Goal: Complete application form: Complete application form

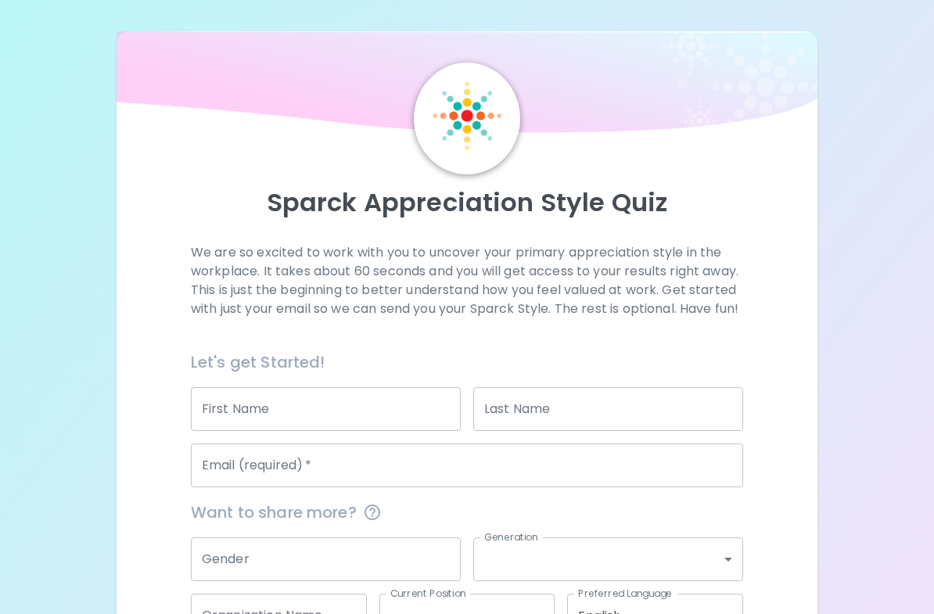
click at [371, 431] on input "First Name" at bounding box center [326, 409] width 270 height 44
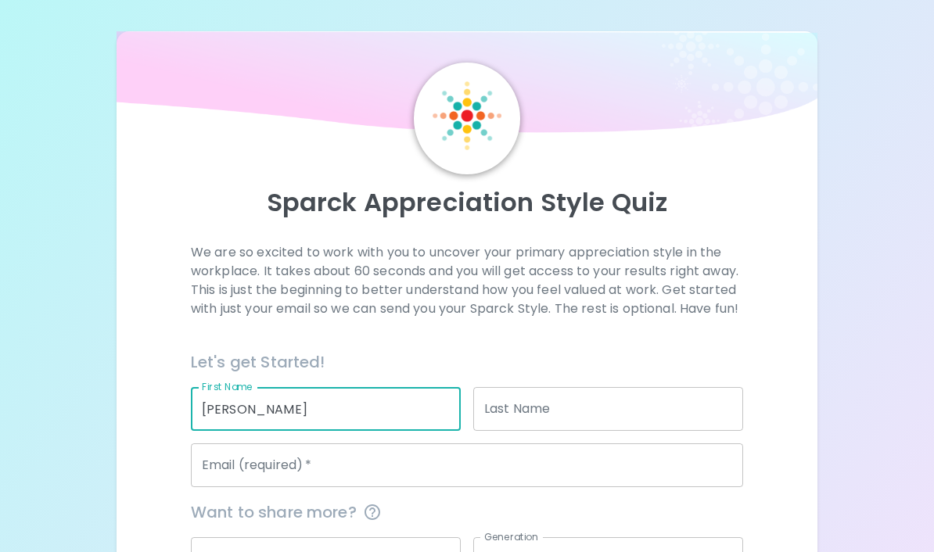
type input "[PERSON_NAME]"
click at [582, 412] on input "Last Name" at bounding box center [608, 409] width 270 height 44
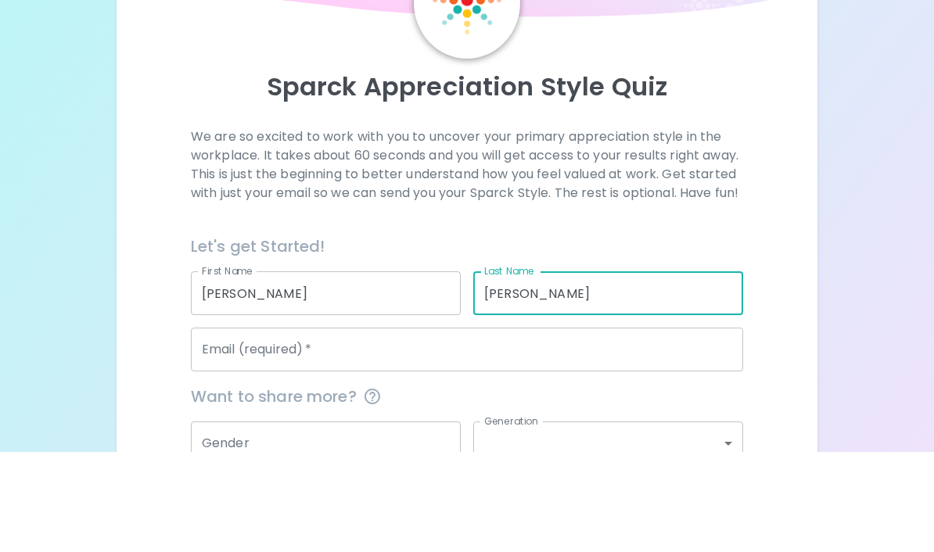
scroll to position [24, 0]
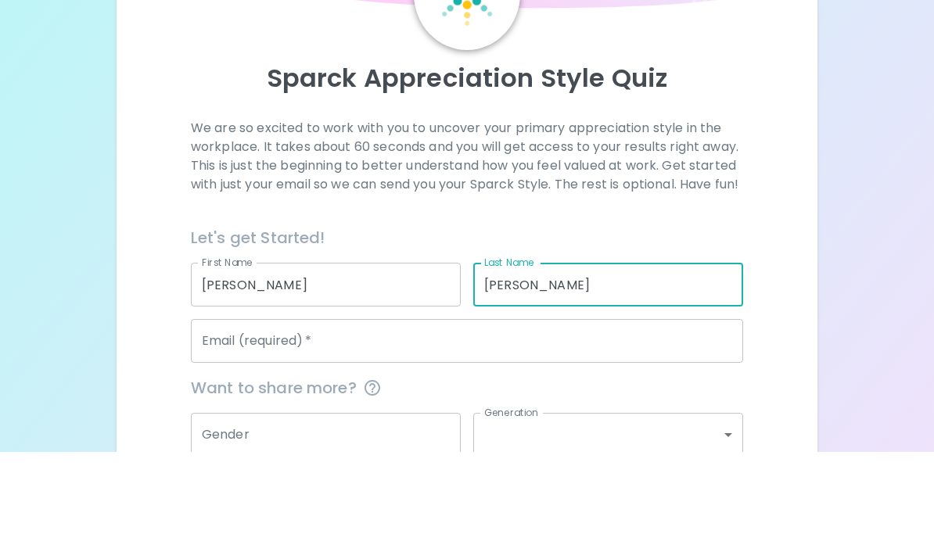
type input "[PERSON_NAME]"
click at [465, 419] on input "Email (required)   *" at bounding box center [467, 441] width 552 height 44
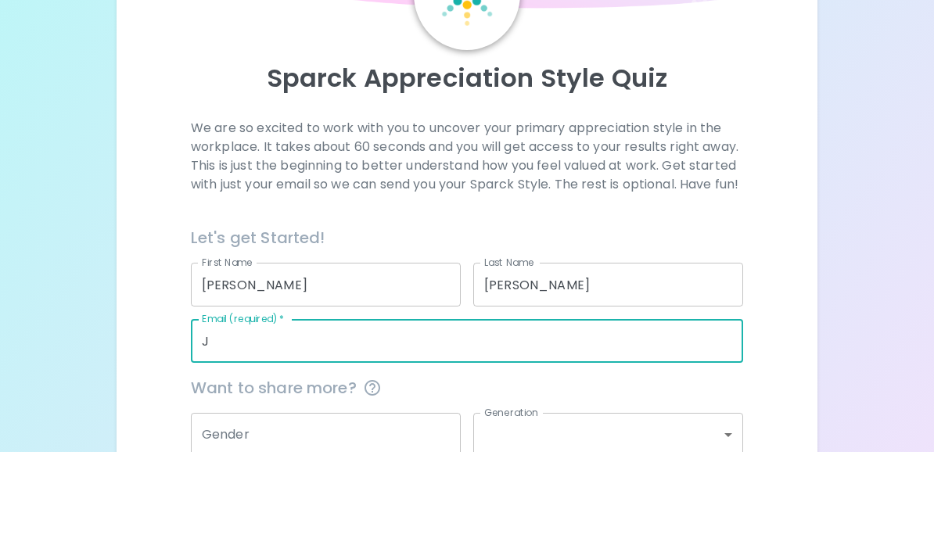
type input "[PERSON_NAME][EMAIL_ADDRESS][PERSON_NAME][DOMAIN_NAME]"
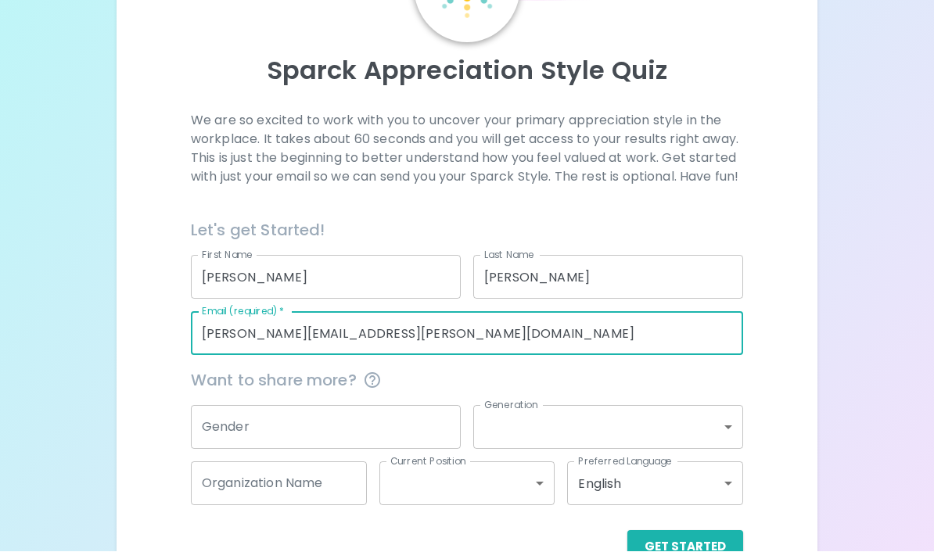
scroll to position [128, 0]
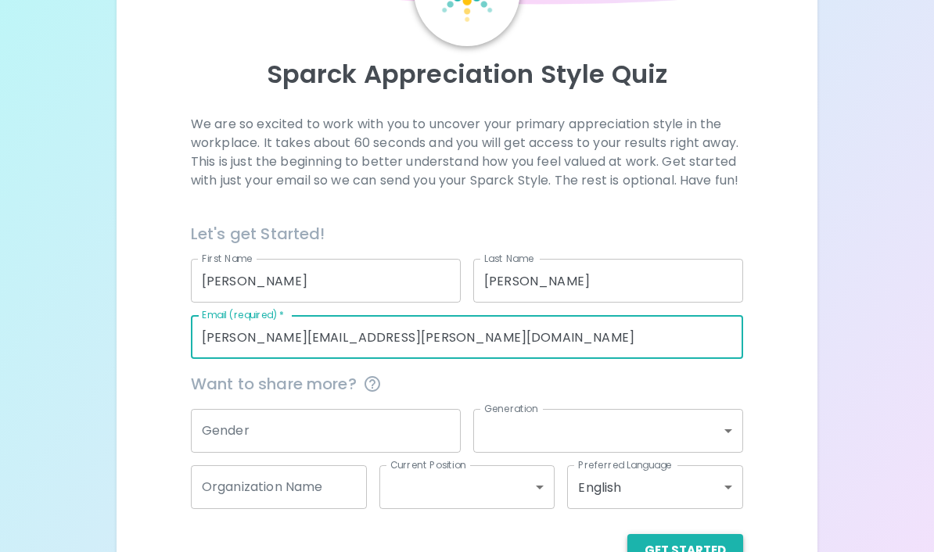
click at [710, 567] on button "Get Started" at bounding box center [685, 550] width 116 height 33
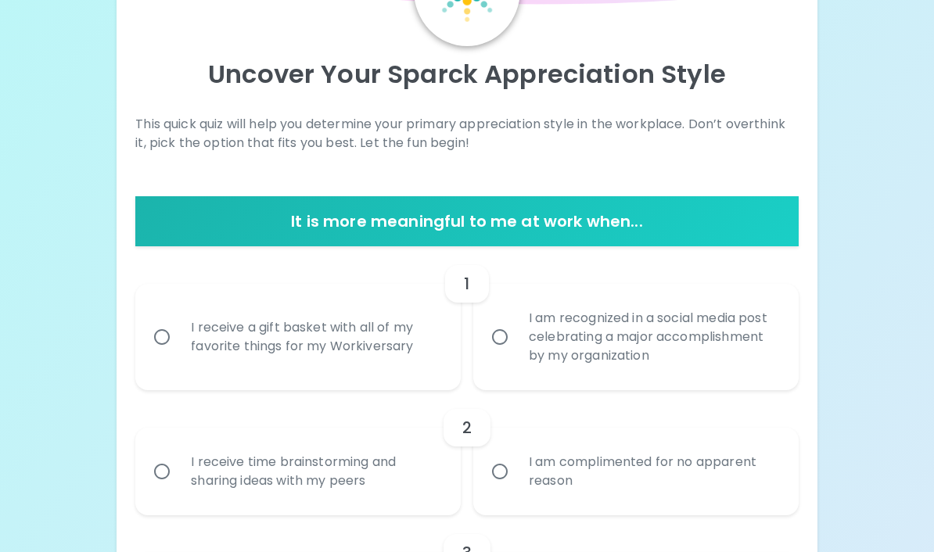
click at [736, 359] on div "I am recognized in a social media post celebrating a major accomplishment by my…" at bounding box center [653, 337] width 274 height 94
click at [516, 354] on input "I am recognized in a social media post celebrating a major accomplishment by my…" at bounding box center [500, 337] width 33 height 33
radio input "true"
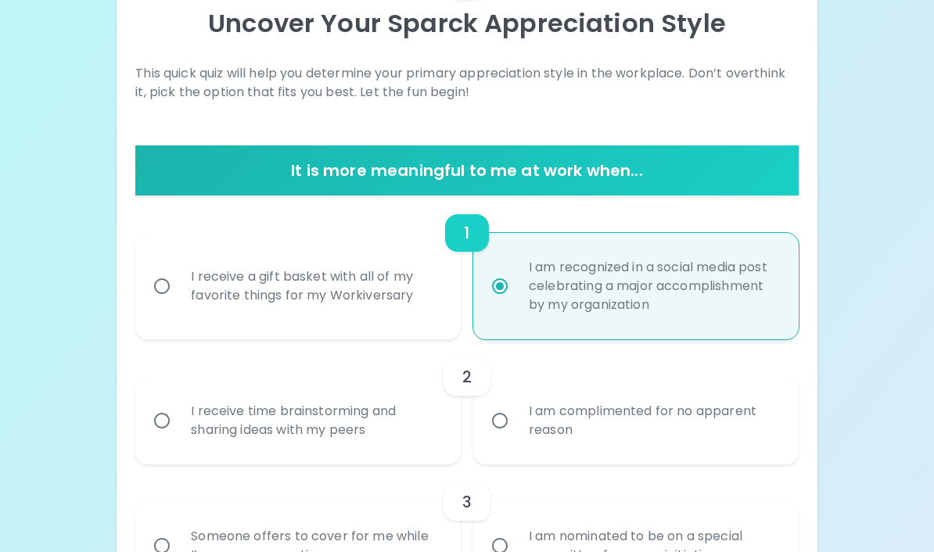
scroll to position [253, 0]
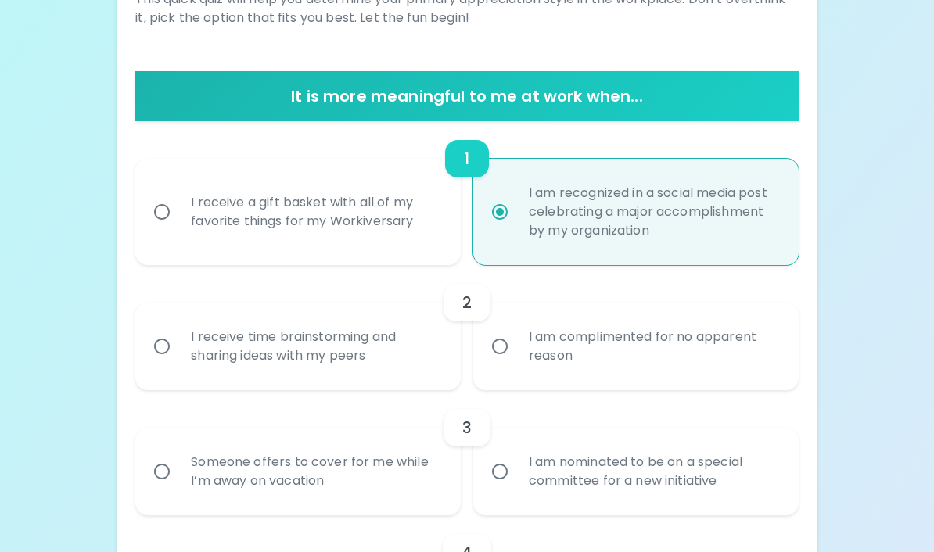
click at [392, 351] on div "I receive time brainstorming and sharing ideas with my peers" at bounding box center [315, 346] width 274 height 75
click at [178, 351] on input "I receive time brainstorming and sharing ideas with my peers" at bounding box center [162, 346] width 33 height 33
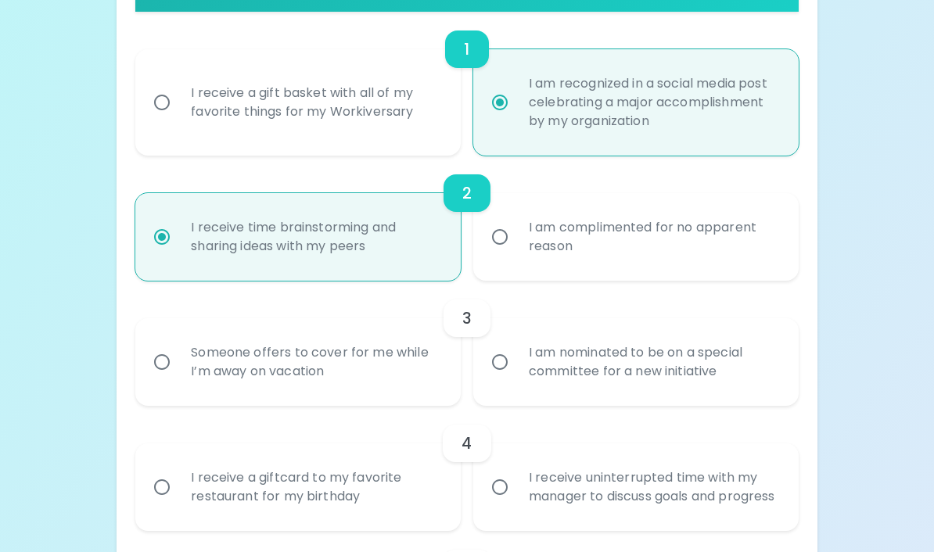
scroll to position [379, 0]
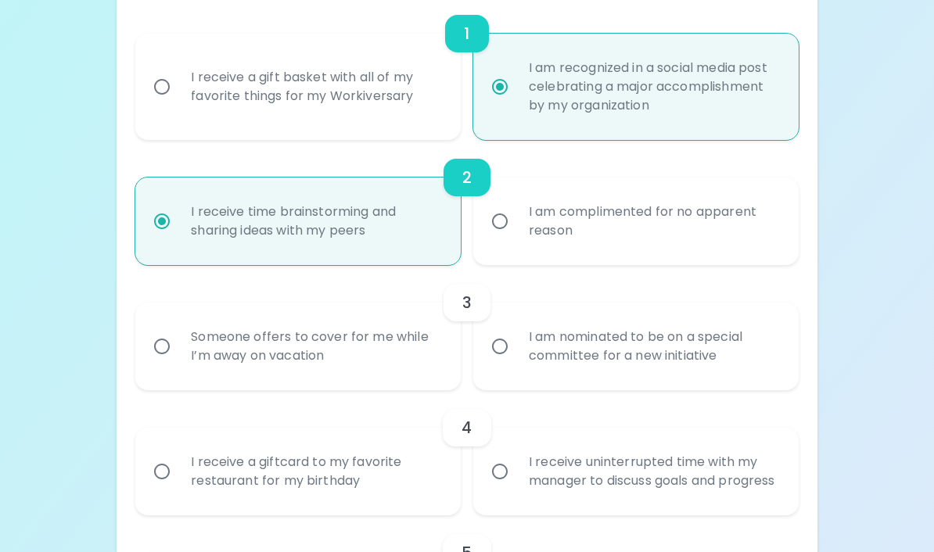
click at [384, 369] on div "Someone offers to cover for me while I’m away on vacation" at bounding box center [315, 346] width 274 height 75
click at [178, 363] on input "Someone offers to cover for me while I’m away on vacation" at bounding box center [162, 346] width 33 height 33
radio input "true"
radio input "false"
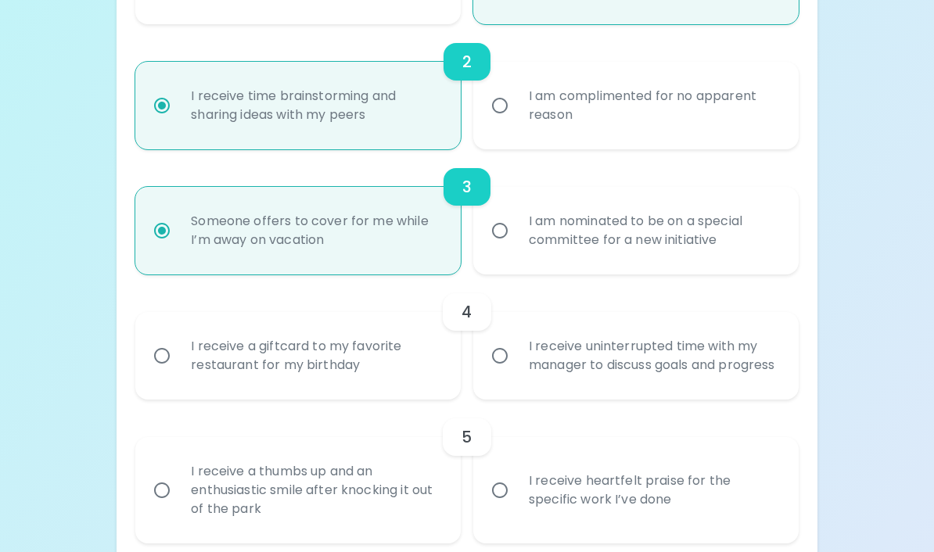
scroll to position [504, 0]
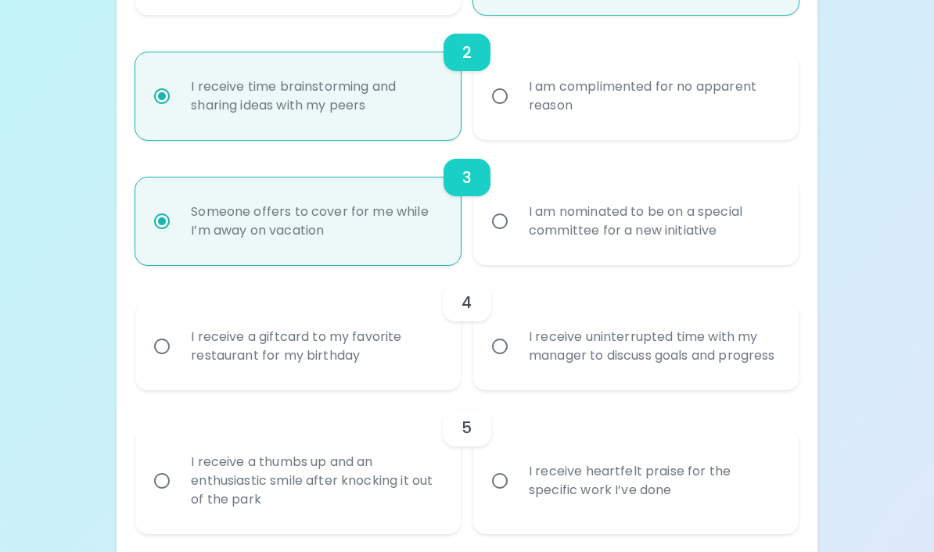
click at [397, 368] on div "I receive a giftcard to my favorite restaurant for my birthday" at bounding box center [315, 346] width 274 height 75
click at [178, 363] on input "I receive a giftcard to my favorite restaurant for my birthday" at bounding box center [162, 346] width 33 height 33
radio input "false"
radio input "true"
radio input "false"
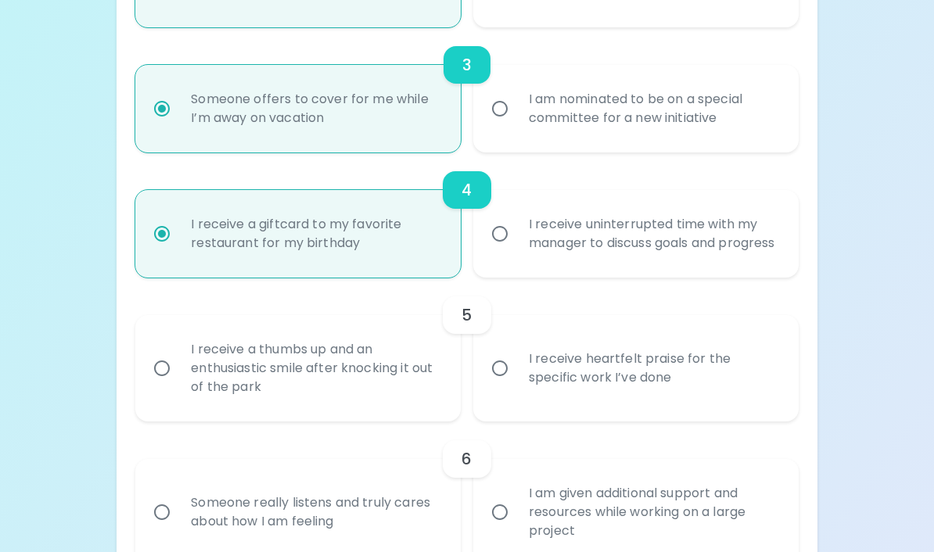
scroll to position [628, 0]
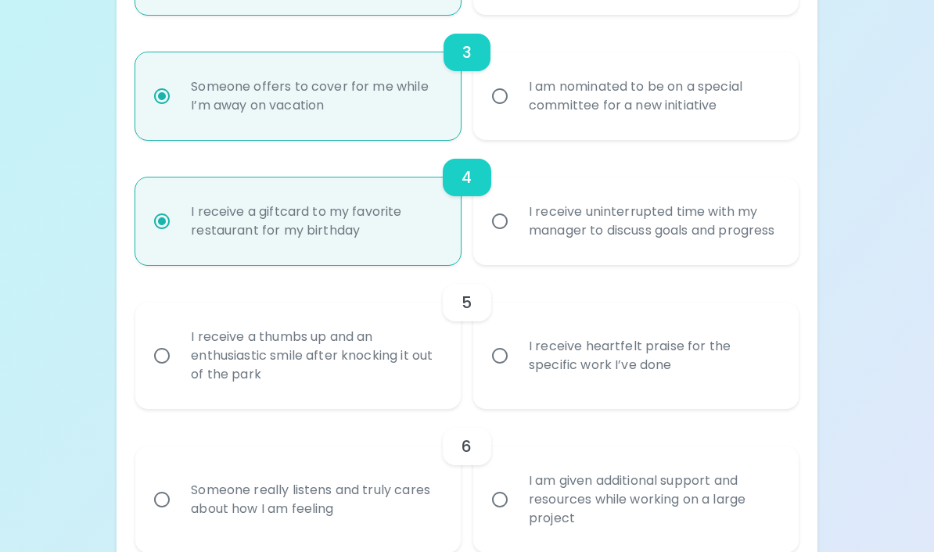
click at [732, 378] on div "I receive heartfelt praise for the specific work I’ve done" at bounding box center [653, 356] width 274 height 75
click at [516, 373] on input "I receive heartfelt praise for the specific work I’ve done" at bounding box center [500, 356] width 33 height 33
radio input "false"
radio input "true"
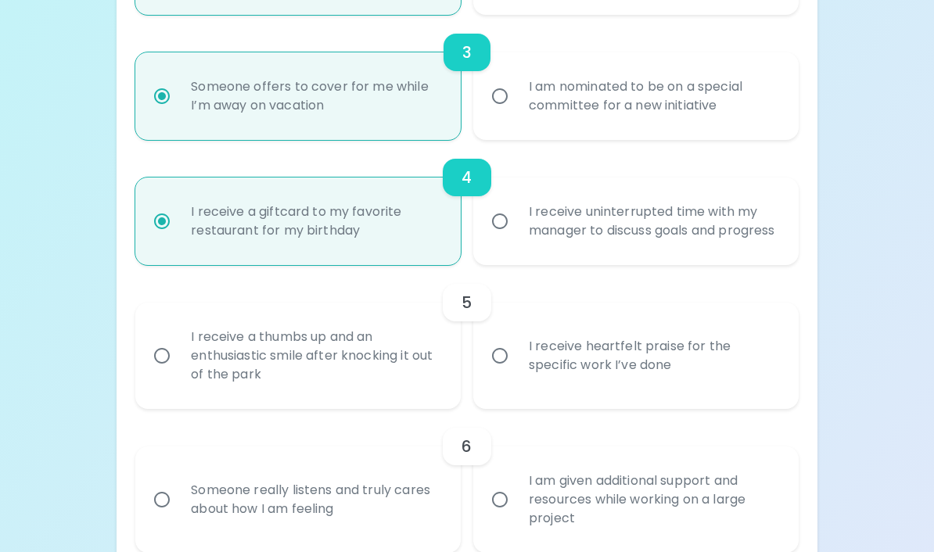
radio input "false"
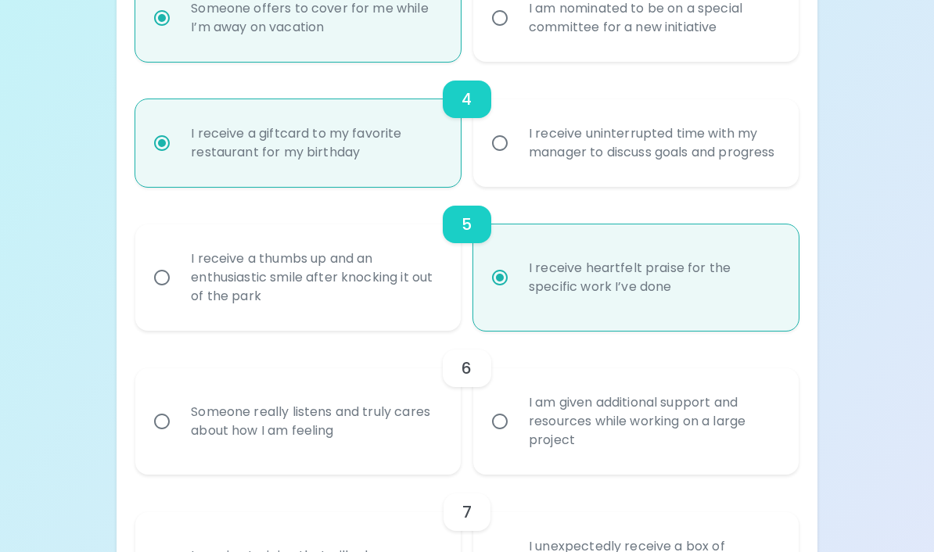
scroll to position [753, 0]
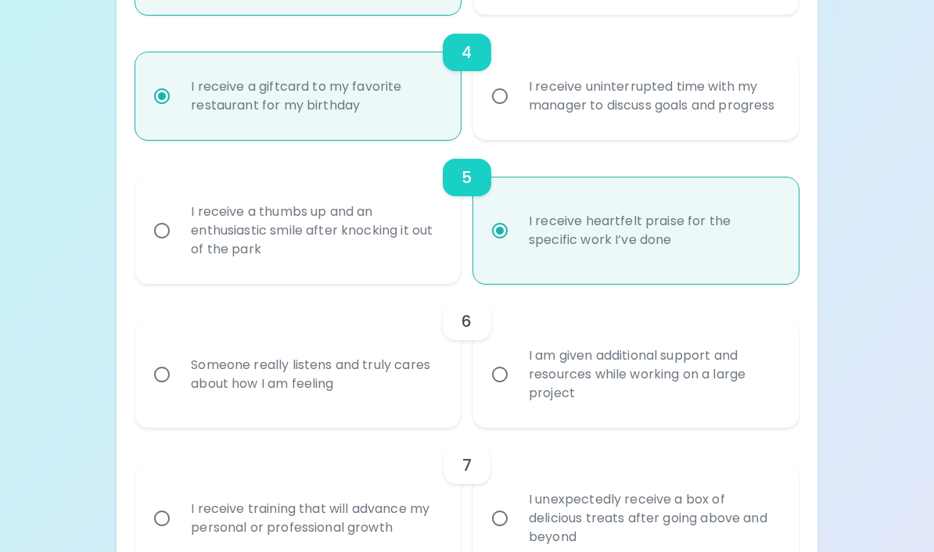
click at [732, 409] on div "I am given additional support and resources while working on a large project" at bounding box center [653, 376] width 274 height 94
click at [516, 392] on input "I am given additional support and resources while working on a large project" at bounding box center [500, 375] width 33 height 33
radio input "false"
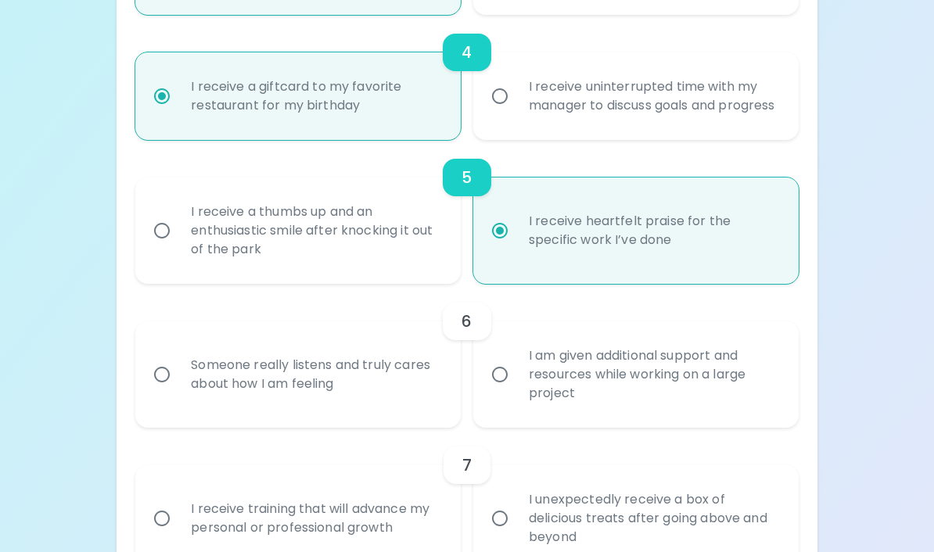
radio input "true"
radio input "false"
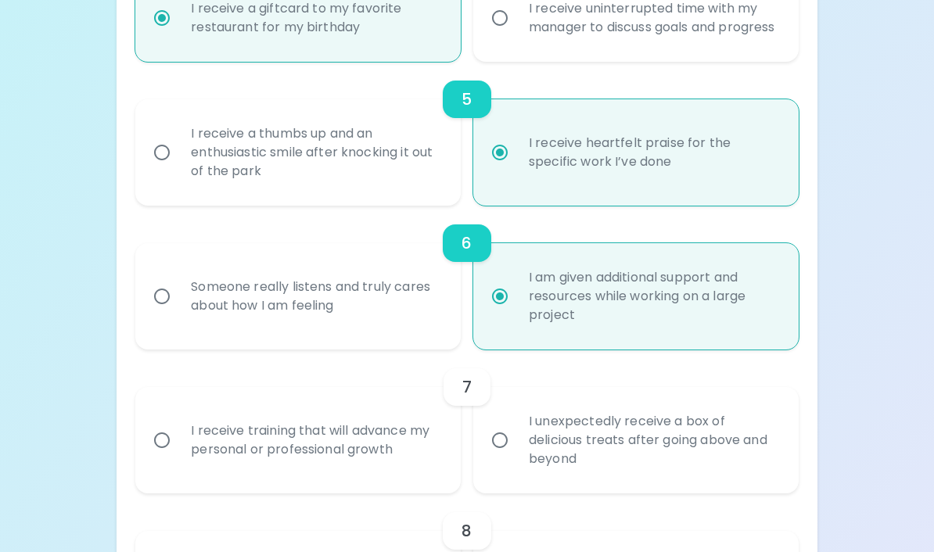
scroll to position [879, 0]
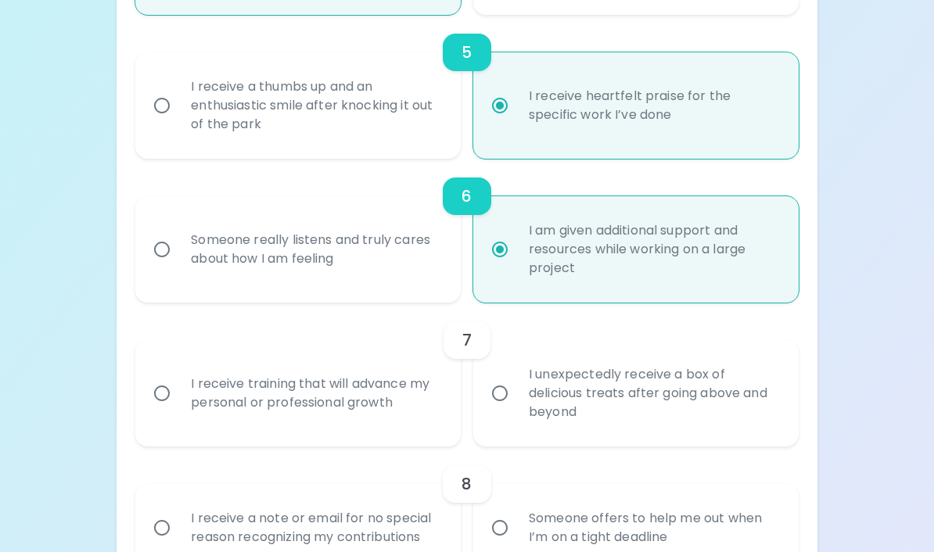
click at [372, 432] on div "I receive training that will advance my personal or professional growth" at bounding box center [315, 394] width 274 height 75
click at [178, 411] on input "I receive training that will advance my personal or professional growth" at bounding box center [162, 394] width 33 height 33
radio input "false"
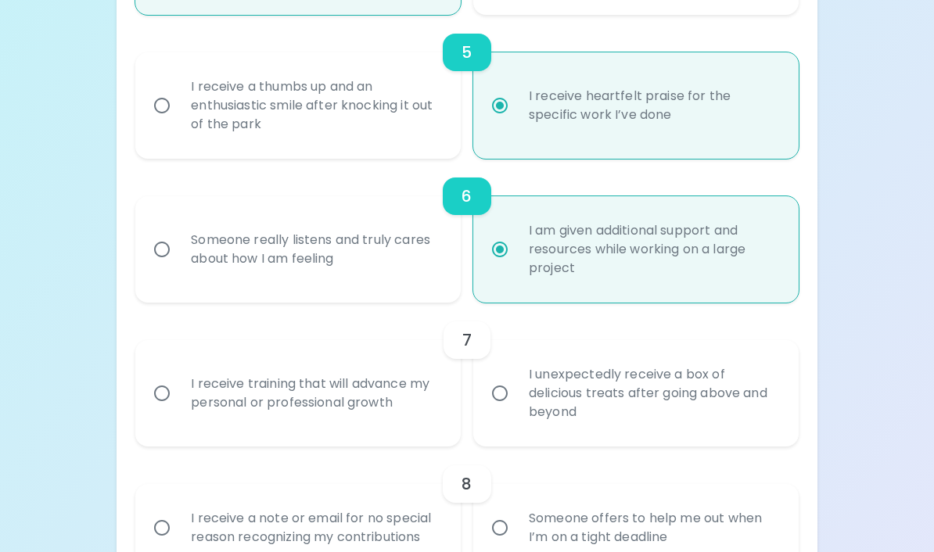
radio input "false"
radio input "true"
radio input "false"
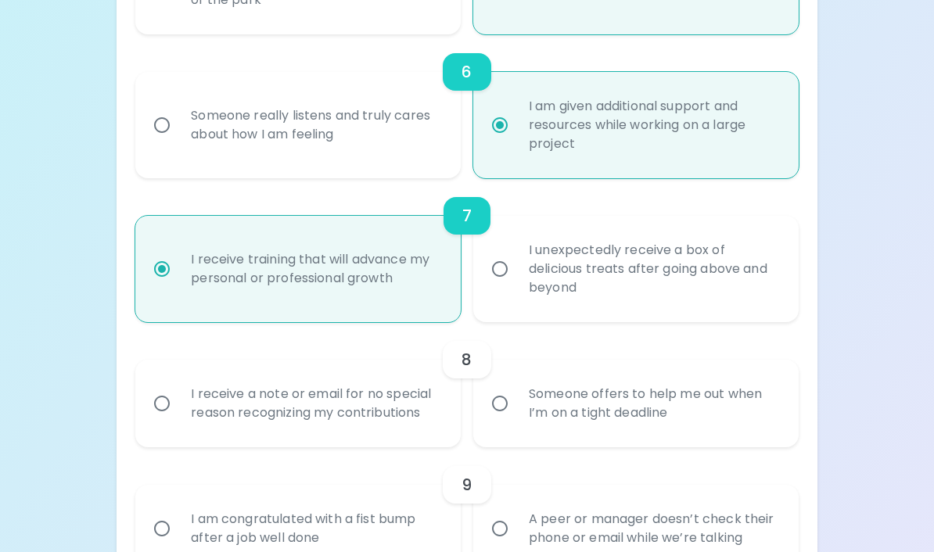
scroll to position [1005, 0]
click at [729, 434] on div "Someone offers to help me out when I’m on a tight deadline" at bounding box center [653, 402] width 274 height 75
click at [516, 419] on input "Someone offers to help me out when I’m on a tight deadline" at bounding box center [500, 403] width 33 height 33
radio input "false"
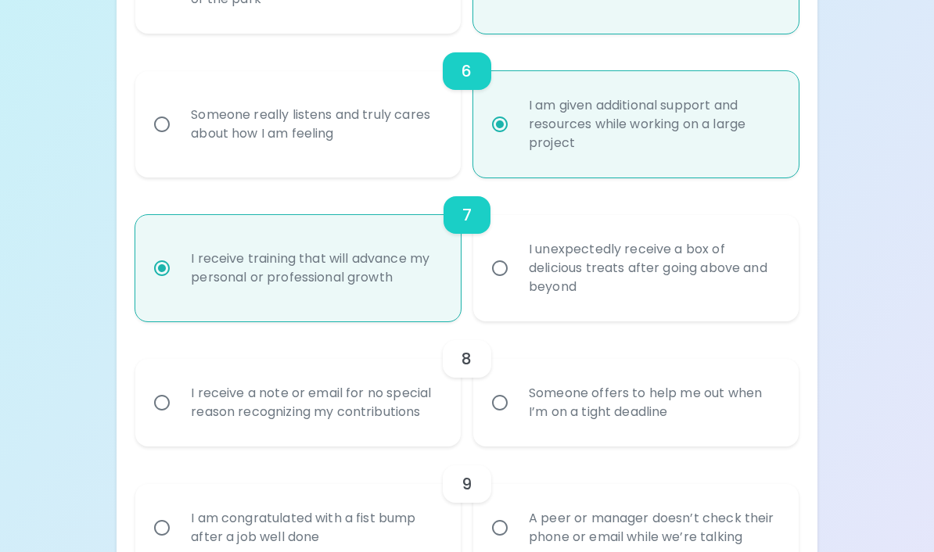
radio input "false"
radio input "true"
radio input "false"
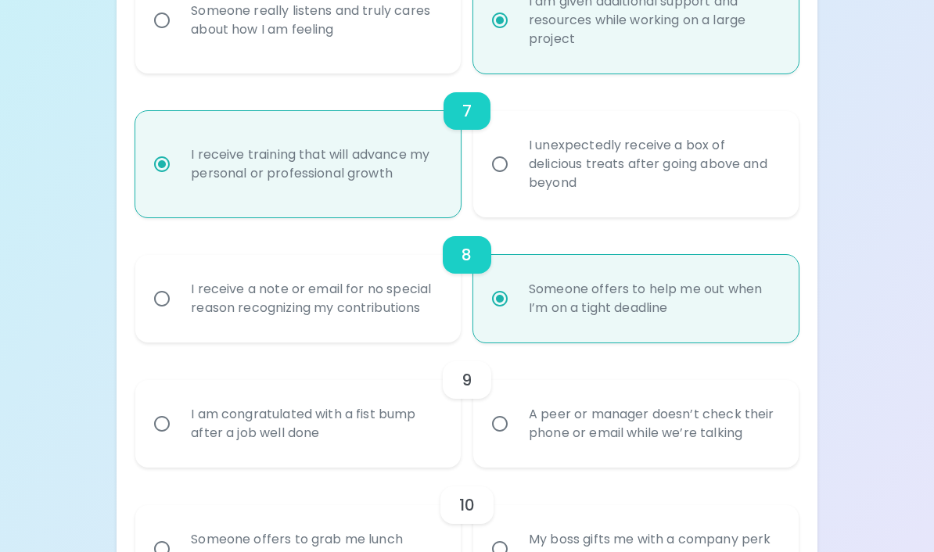
scroll to position [1130, 0]
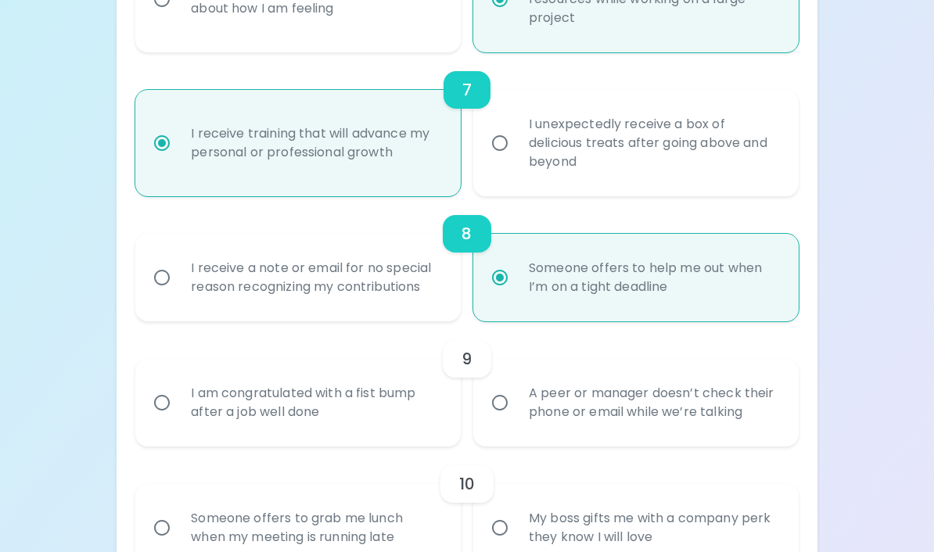
click at [731, 422] on div "A peer or manager doesn’t check their phone or email while we’re talking" at bounding box center [653, 402] width 274 height 75
click at [516, 419] on input "A peer or manager doesn’t check their phone or email while we’re talking" at bounding box center [500, 403] width 33 height 33
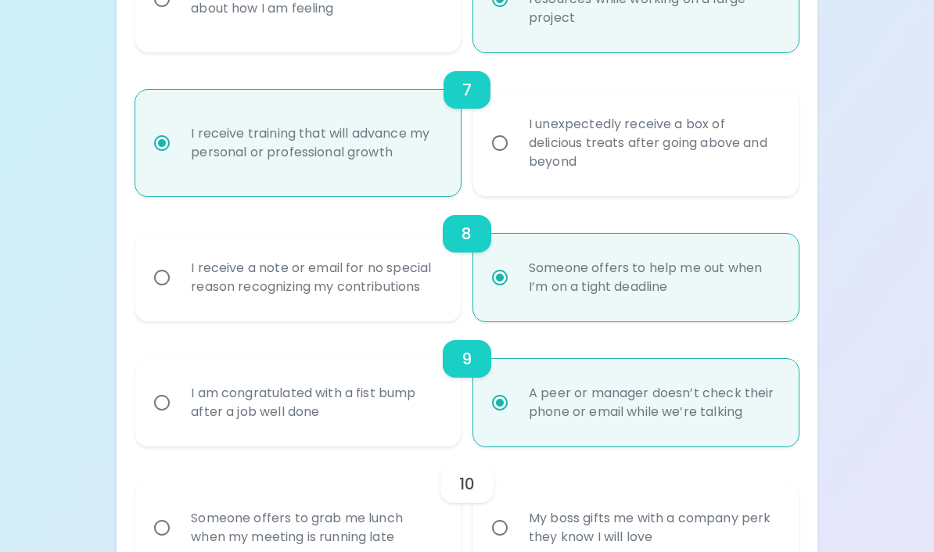
radio input "false"
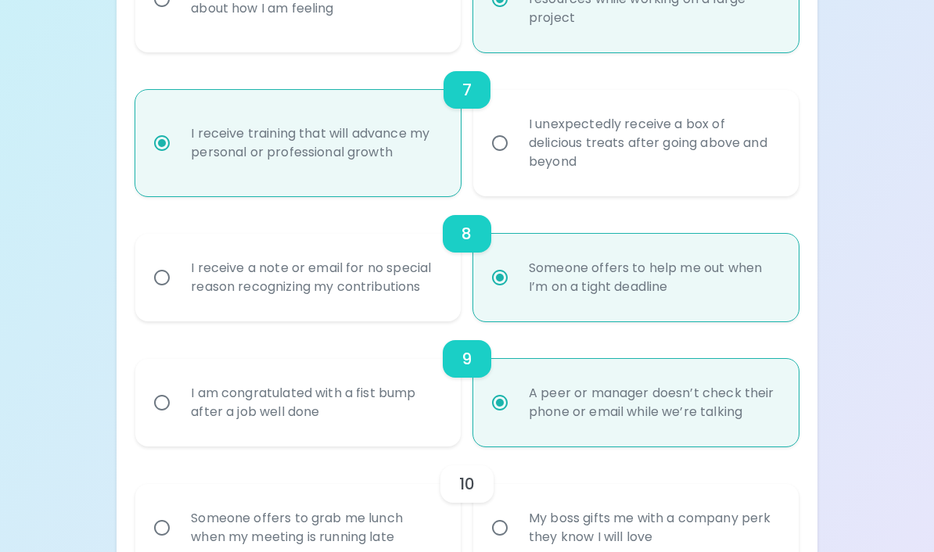
radio input "false"
radio input "true"
radio input "false"
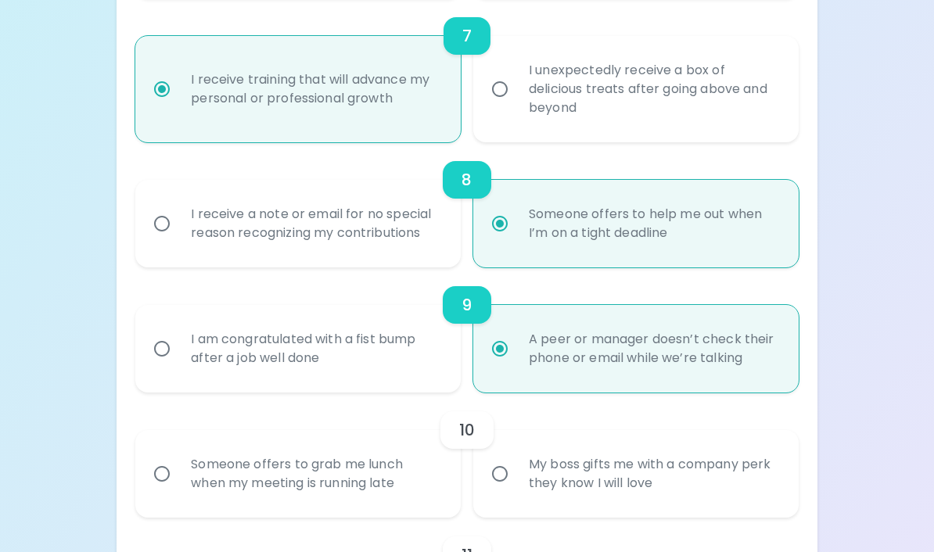
scroll to position [1255, 0]
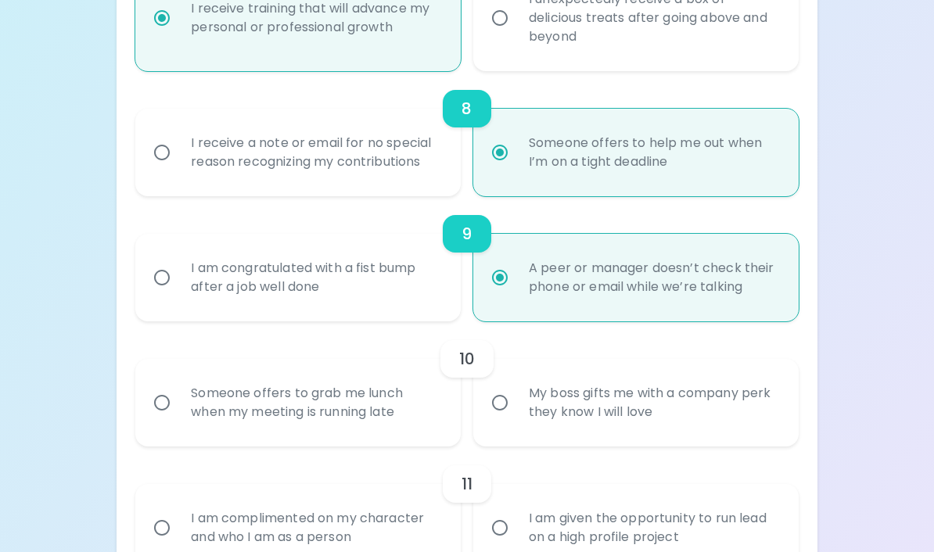
click at [406, 432] on div "Someone offers to grab me lunch when my meeting is running late" at bounding box center [315, 402] width 274 height 75
click at [178, 419] on input "Someone offers to grab me lunch when my meeting is running late" at bounding box center [162, 403] width 33 height 33
radio input "false"
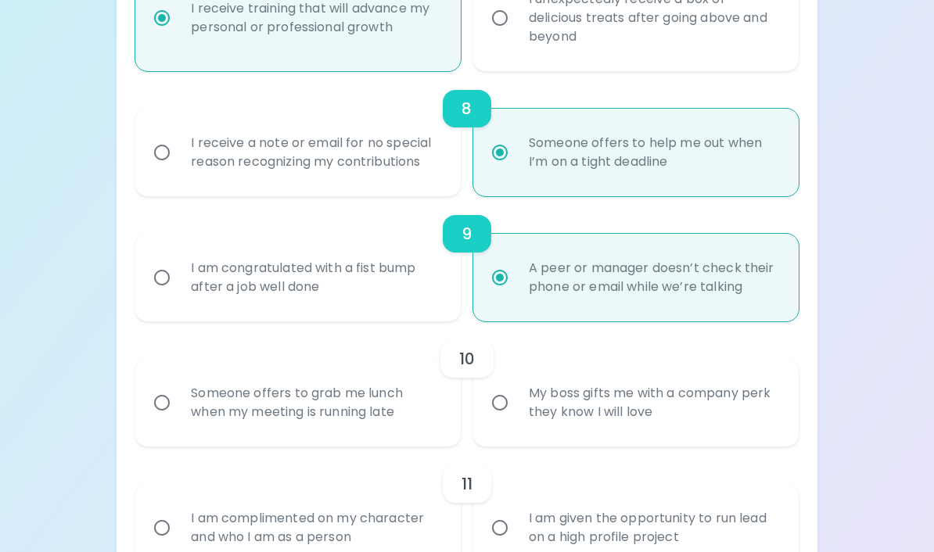
radio input "false"
radio input "true"
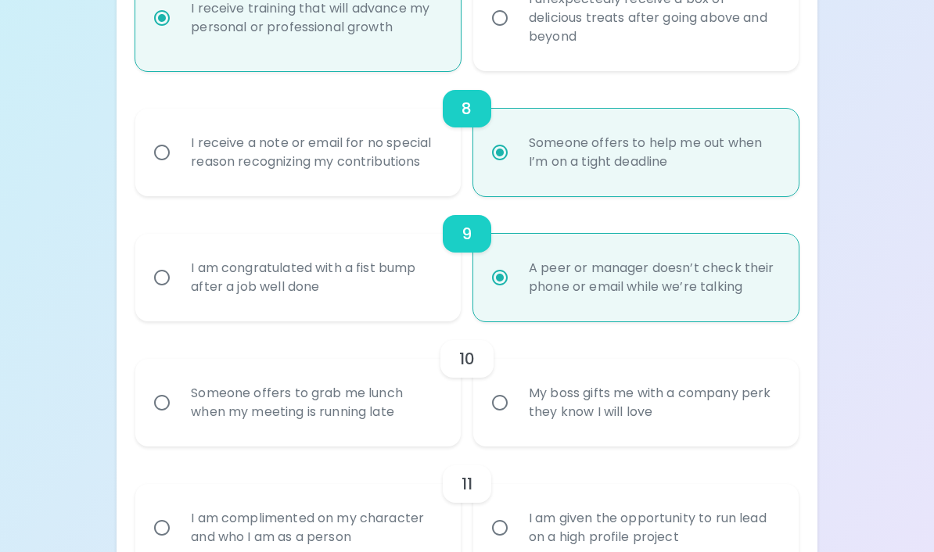
radio input "false"
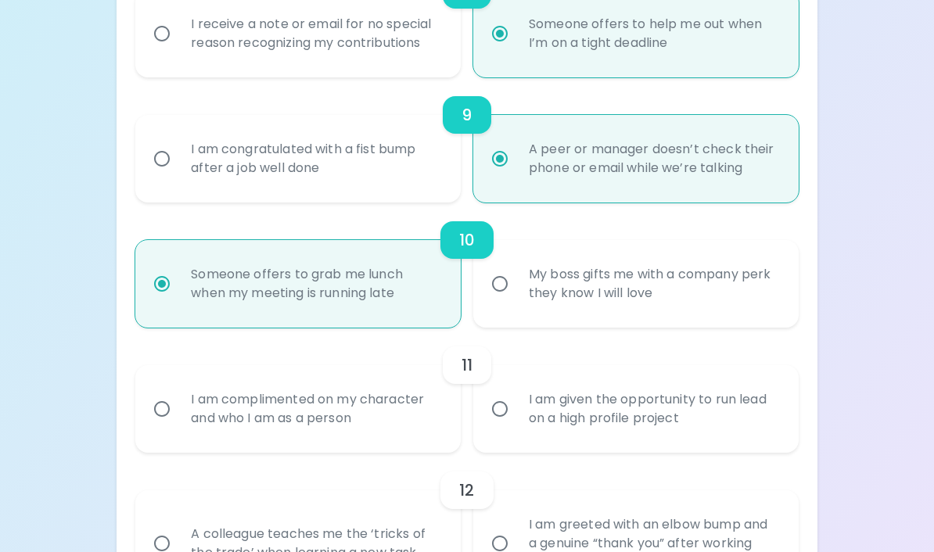
scroll to position [1379, 0]
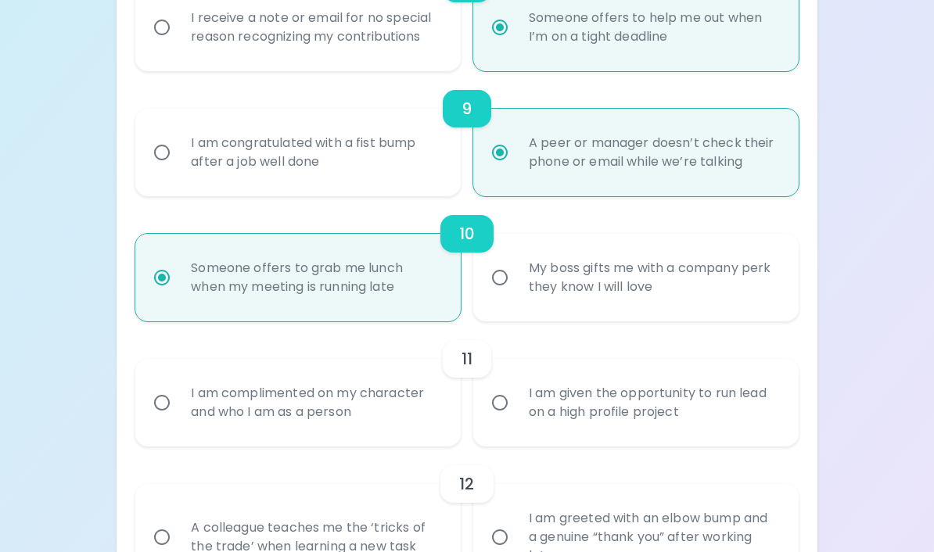
click at [717, 426] on div "I am given the opportunity to run lead on a high profile project" at bounding box center [653, 403] width 274 height 75
click at [516, 420] on input "I am given the opportunity to run lead on a high profile project" at bounding box center [500, 403] width 33 height 33
radio input "false"
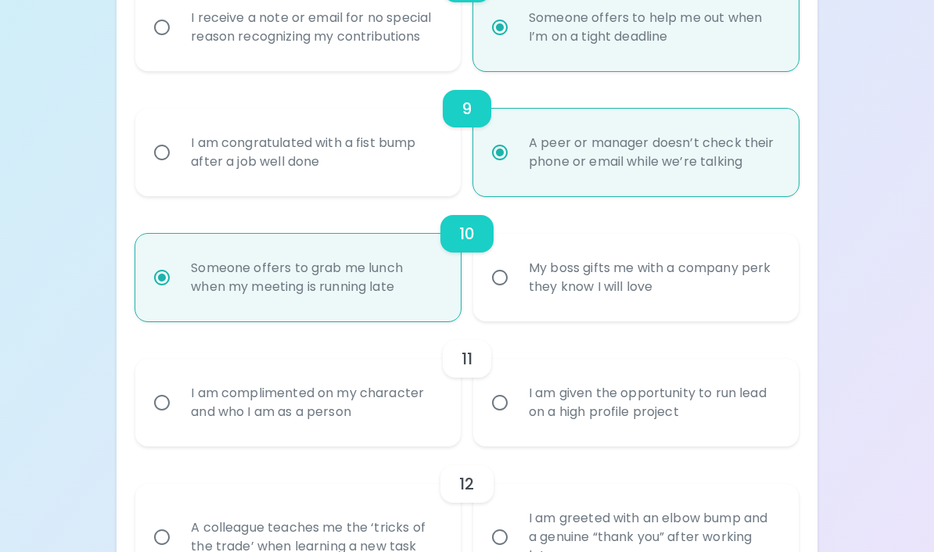
radio input "false"
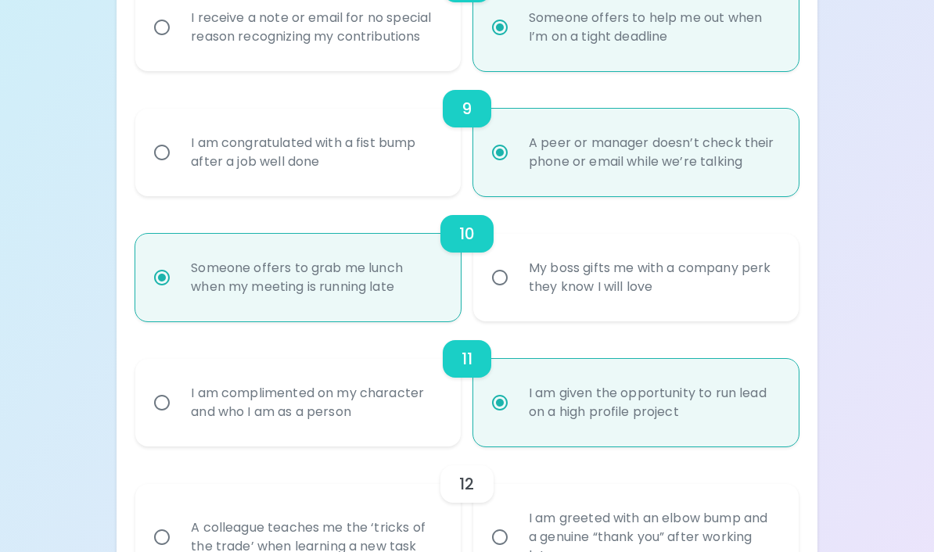
radio input "false"
radio input "true"
radio input "false"
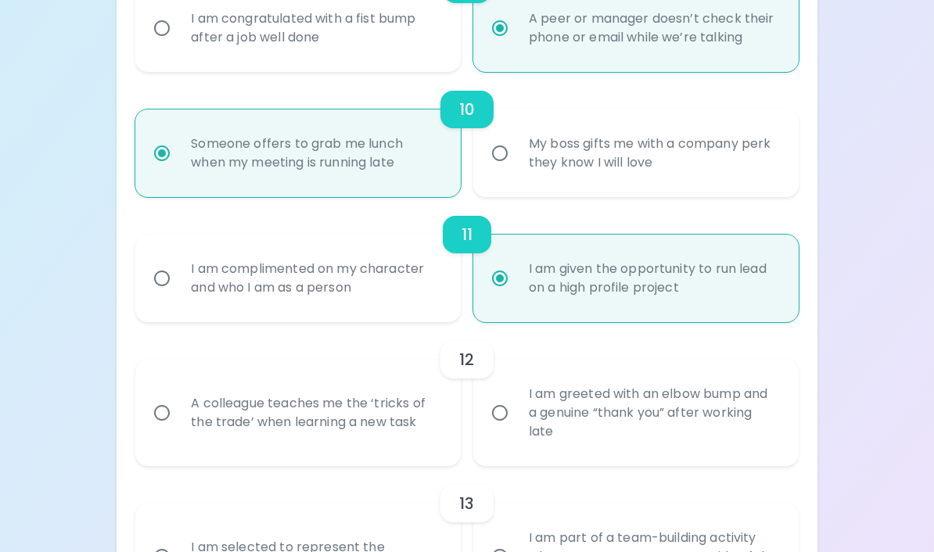
scroll to position [1505, 0]
click at [416, 444] on div "A colleague teaches me the ‘tricks of the trade’ when learning a new task" at bounding box center [315, 412] width 274 height 75
click at [178, 429] on input "A colleague teaches me the ‘tricks of the trade’ when learning a new task" at bounding box center [162, 412] width 33 height 33
radio input "false"
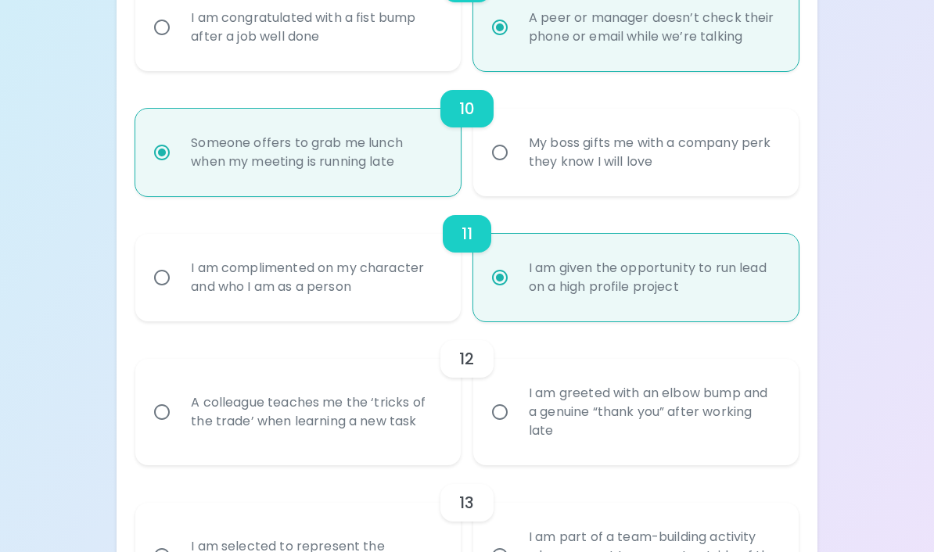
radio input "false"
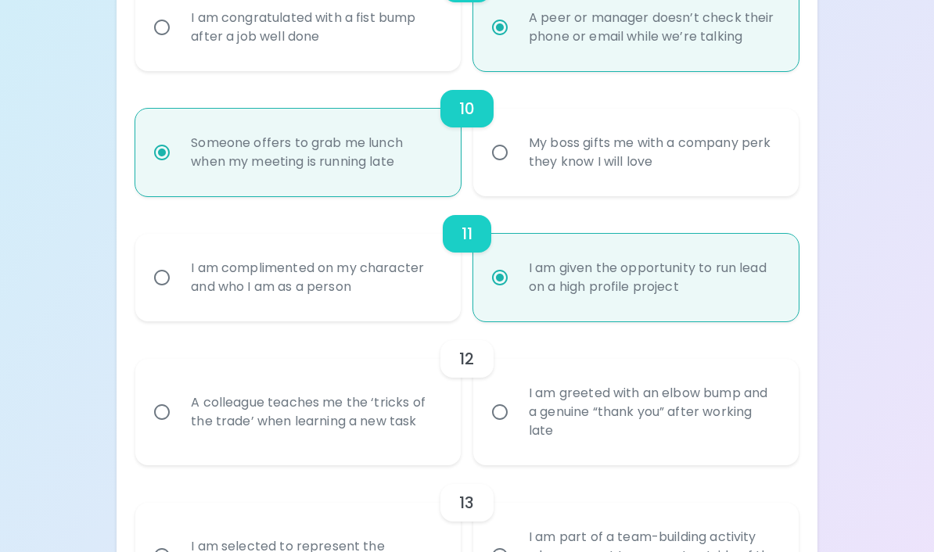
radio input "false"
radio input "true"
radio input "false"
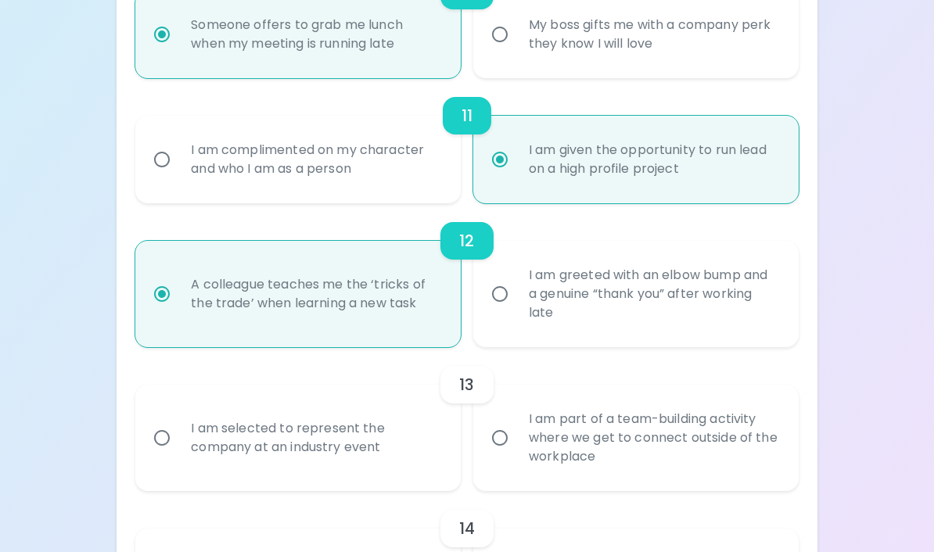
scroll to position [1630, 0]
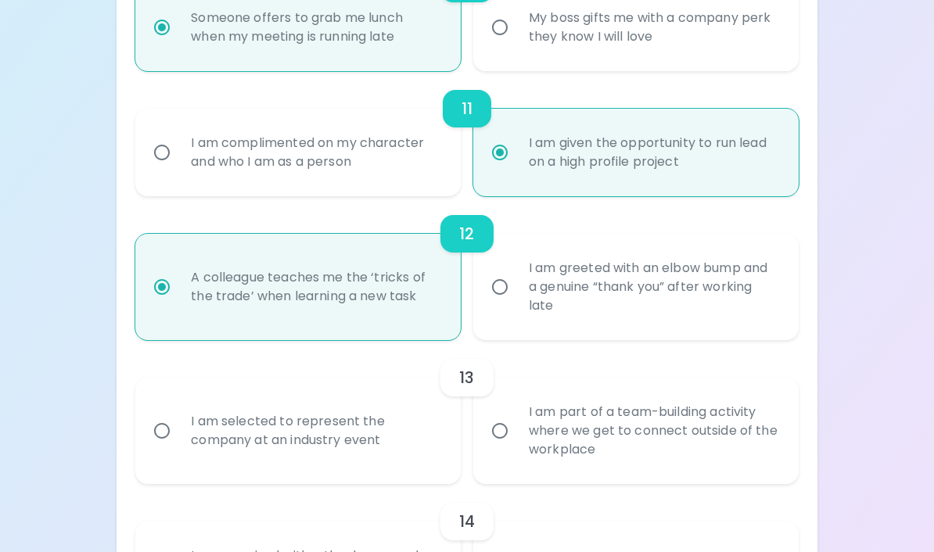
click at [379, 456] on div "I am selected to represent the company at an industry event" at bounding box center [315, 431] width 274 height 75
click at [178, 448] on input "I am selected to represent the company at an industry event" at bounding box center [162, 431] width 33 height 33
radio input "false"
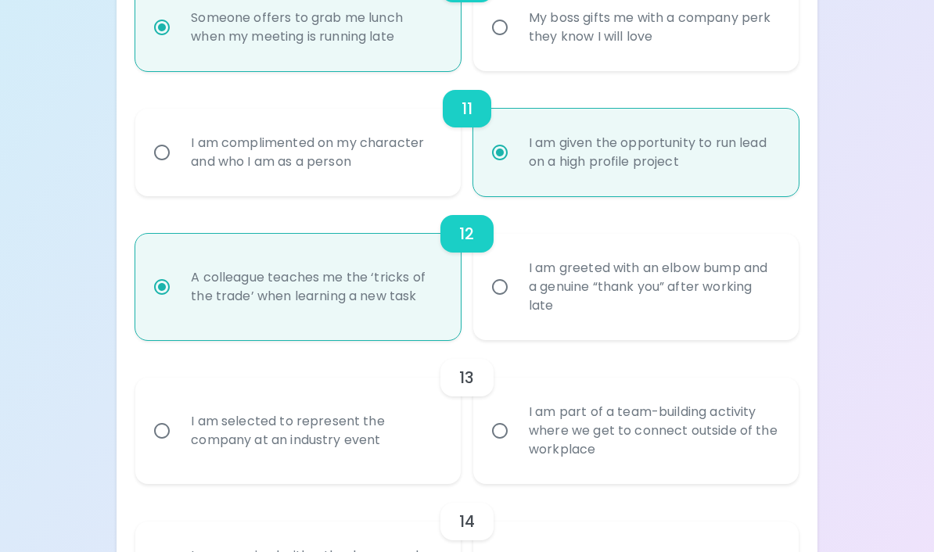
radio input "false"
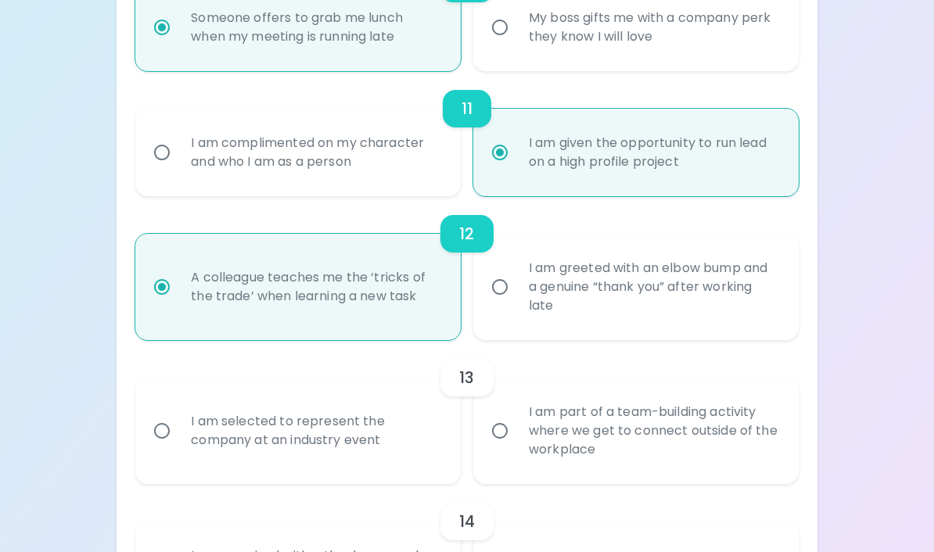
radio input "false"
radio input "true"
radio input "false"
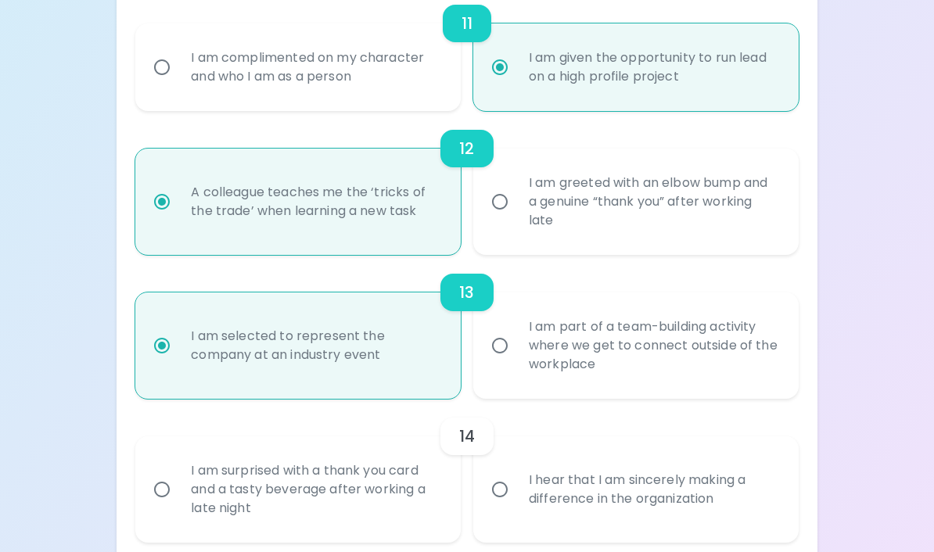
scroll to position [1756, 0]
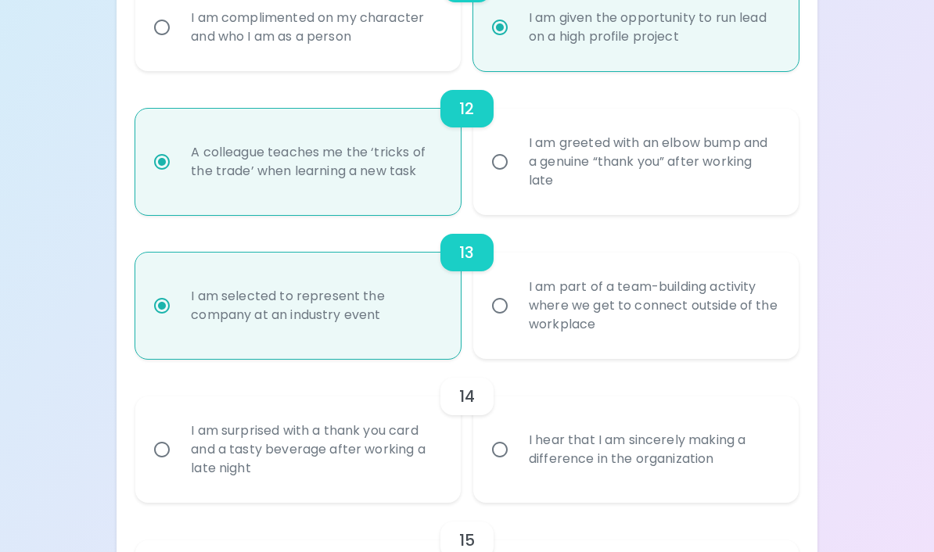
click at [691, 472] on div "I hear that I am sincerely making a difference in the organization" at bounding box center [653, 449] width 274 height 75
click at [516, 466] on input "I hear that I am sincerely making a difference in the organization" at bounding box center [500, 449] width 33 height 33
radio input "false"
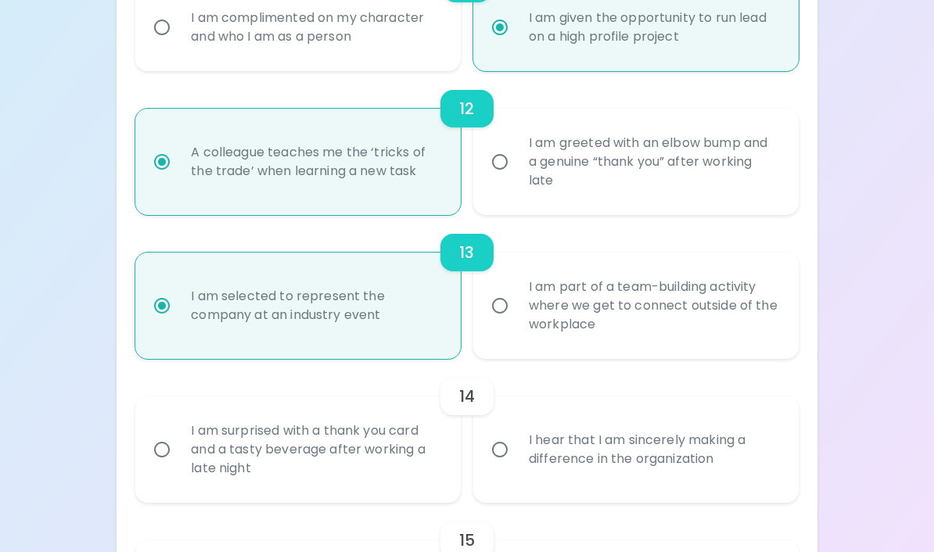
radio input "false"
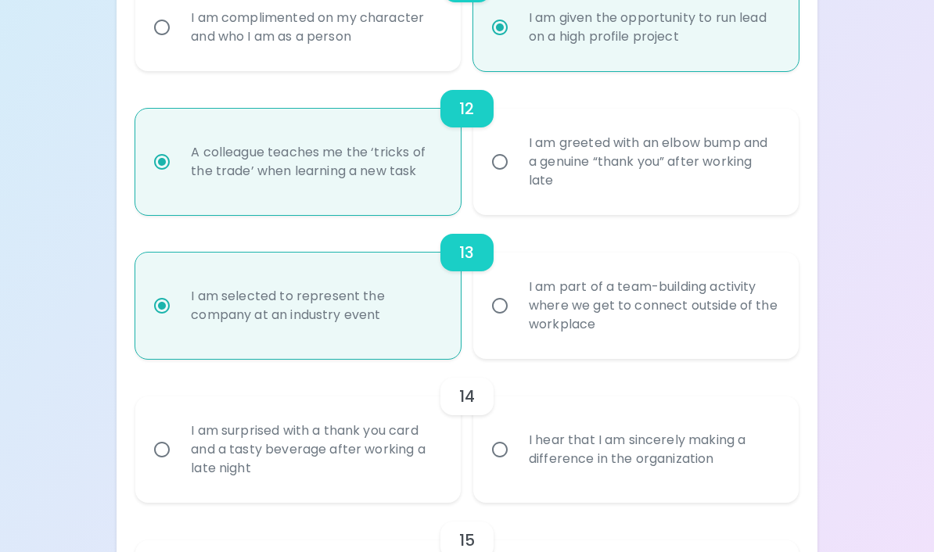
radio input "false"
radio input "true"
radio input "false"
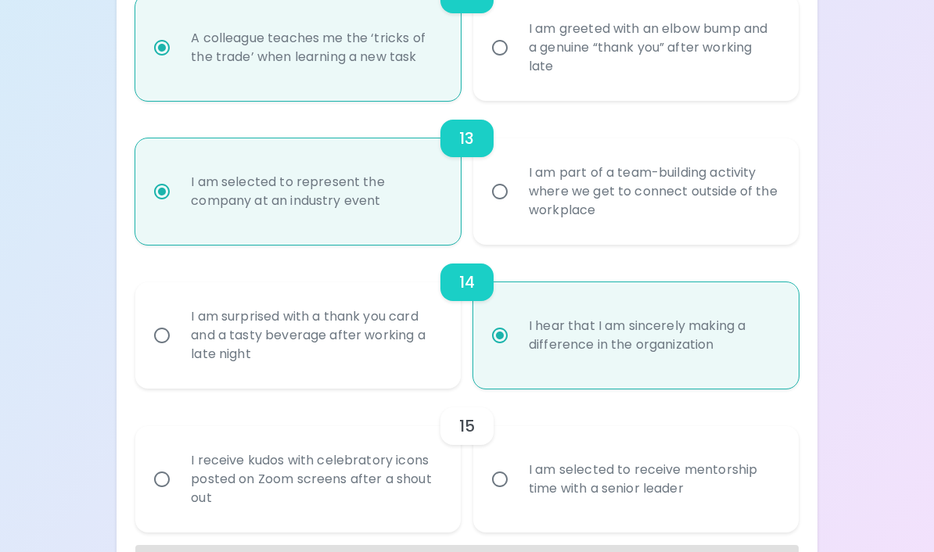
scroll to position [1881, 0]
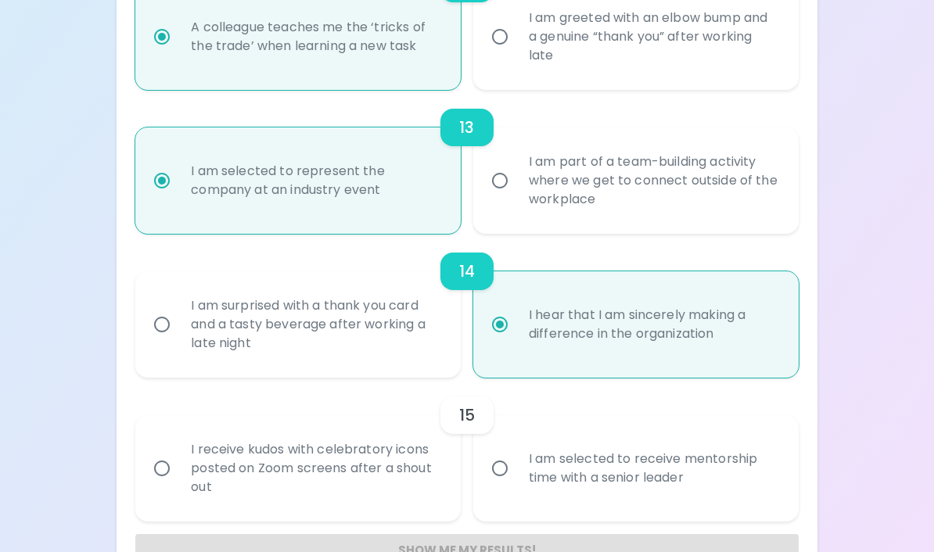
click at [695, 503] on div "I am selected to receive mentorship time with a senior leader" at bounding box center [653, 468] width 274 height 75
click at [516, 485] on input "I am selected to receive mentorship time with a senior leader" at bounding box center [500, 468] width 33 height 33
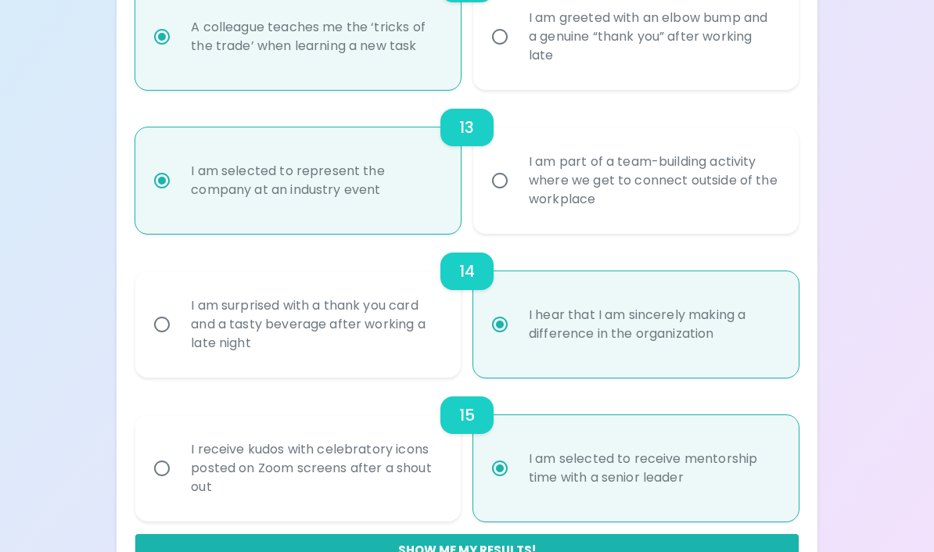
radio input "false"
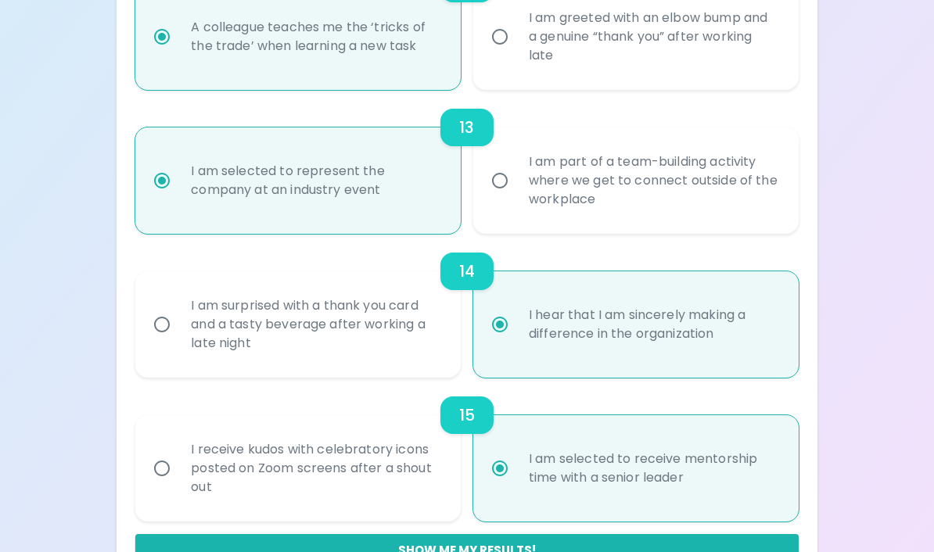
radio input "false"
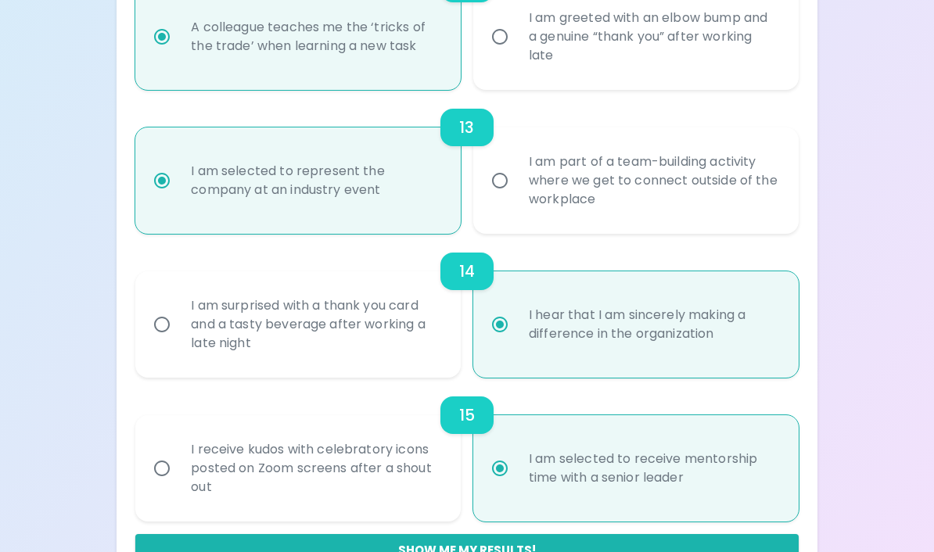
radio input "false"
radio input "true"
radio input "false"
click at [686, 567] on button "Show me my results!" at bounding box center [466, 550] width 663 height 33
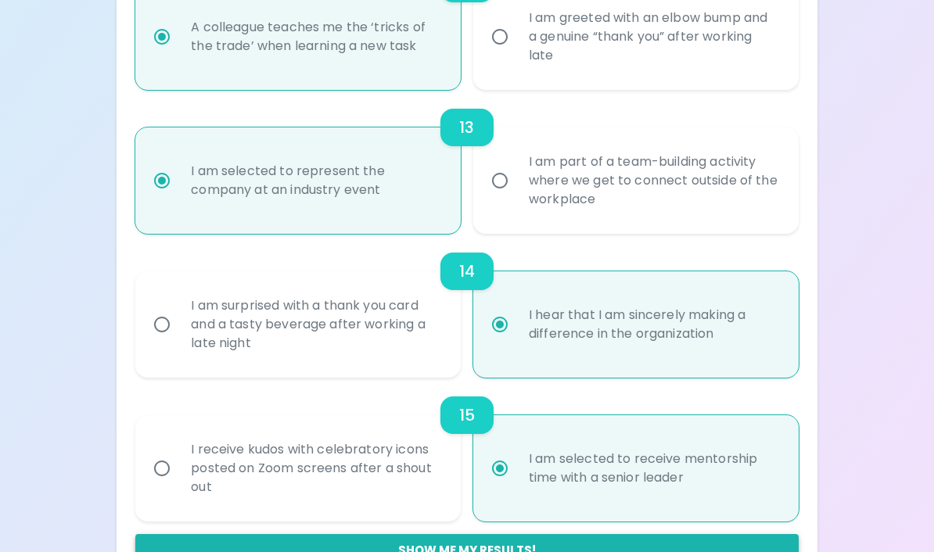
radio input "false"
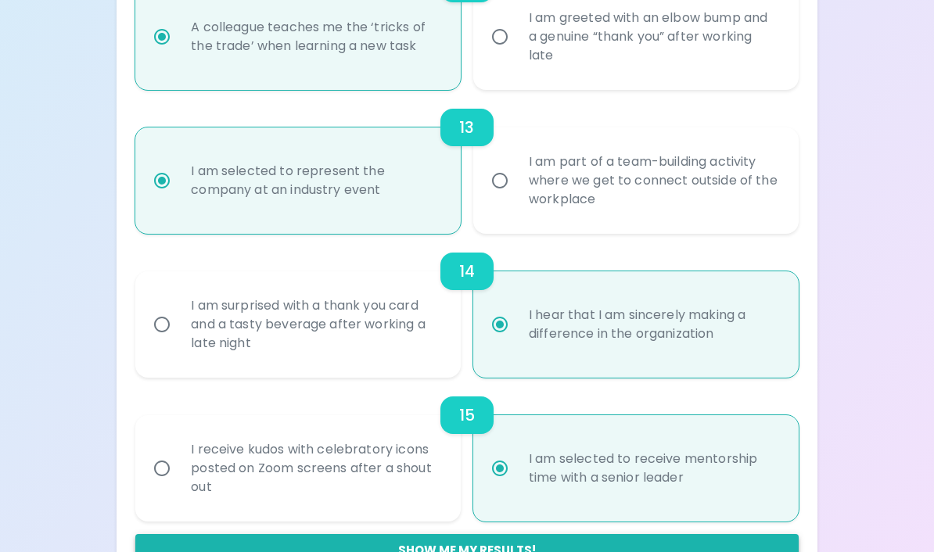
radio input "false"
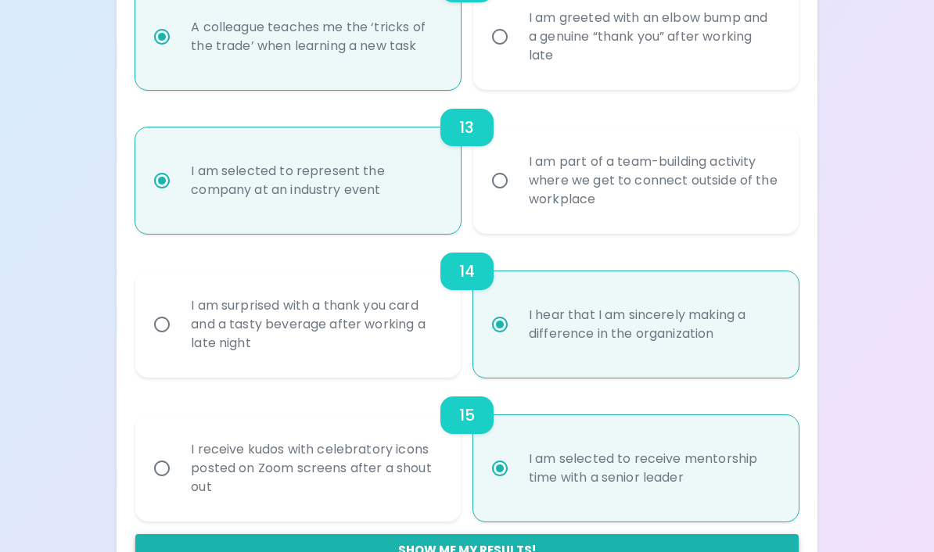
radio input "false"
radio input "true"
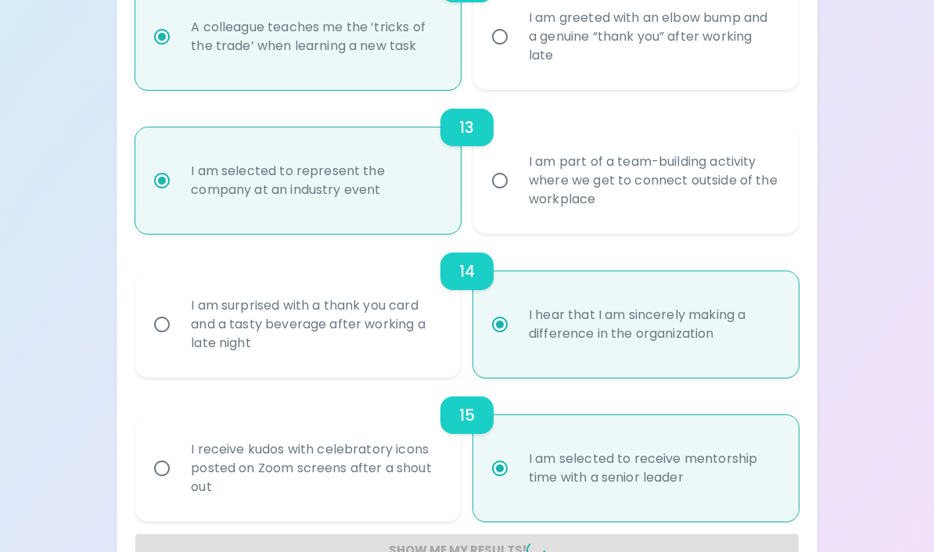
radio input "false"
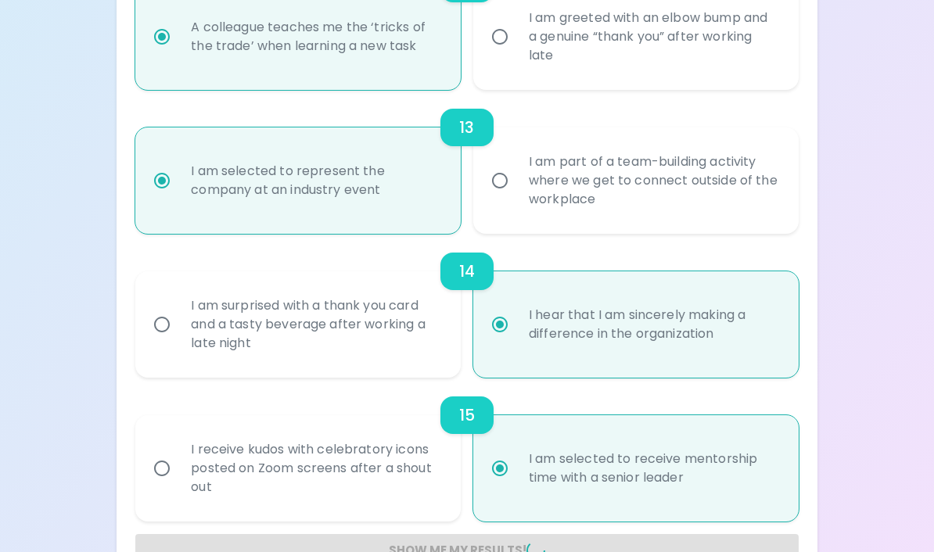
radio input "false"
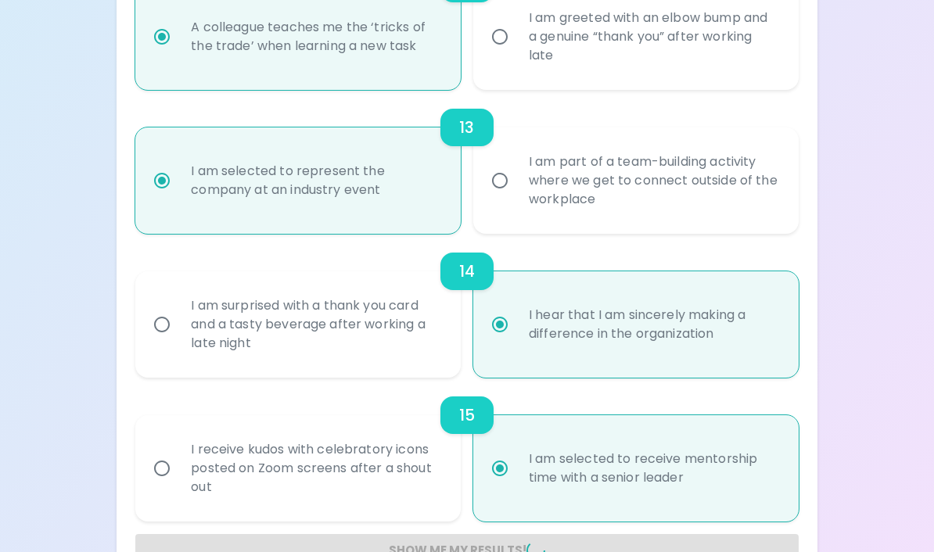
radio input "false"
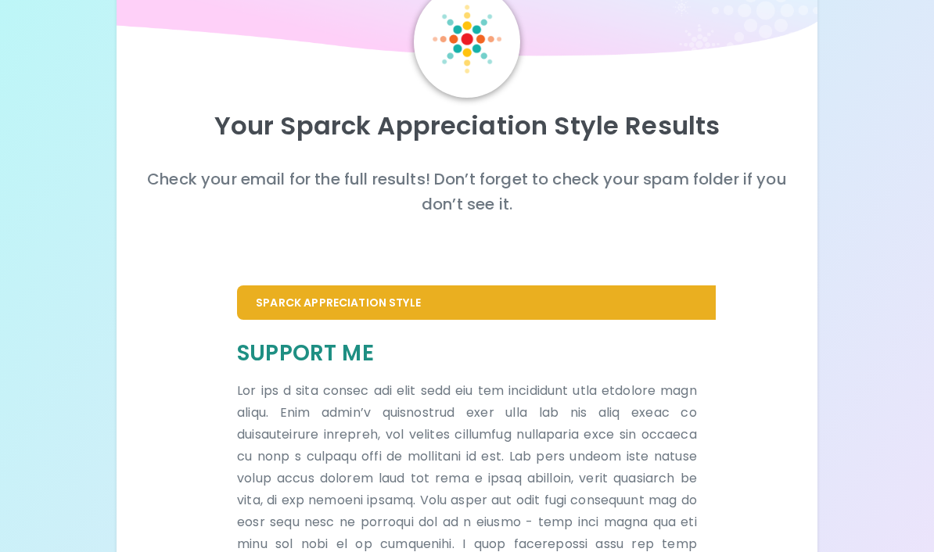
scroll to position [0, 0]
